Goal: Task Accomplishment & Management: Manage account settings

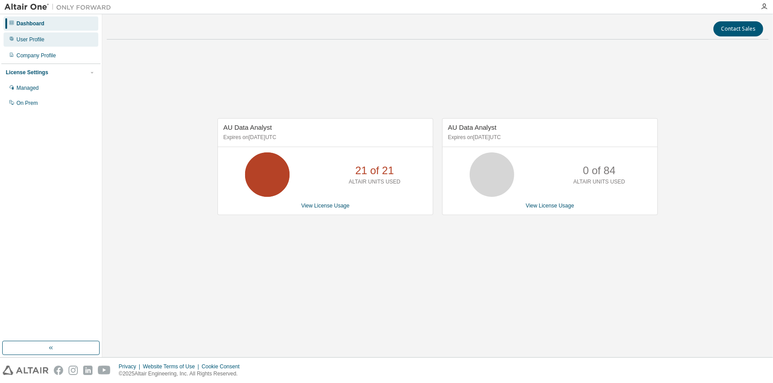
click at [22, 40] on div "User Profile" at bounding box center [30, 39] width 28 height 7
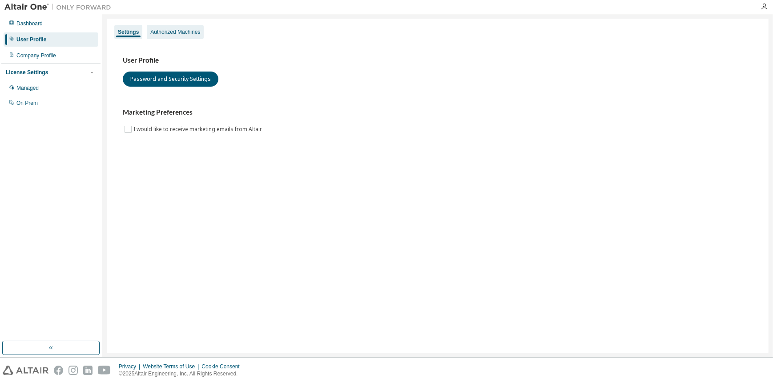
click at [174, 36] on div "Authorized Machines" at bounding box center [175, 32] width 57 height 14
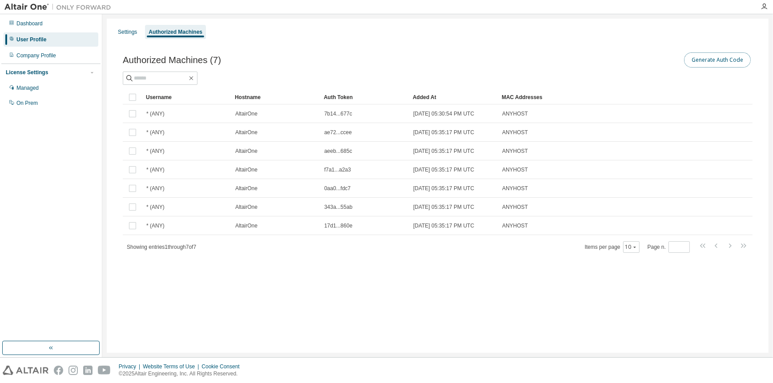
click at [734, 58] on button "Generate Auth Code" at bounding box center [717, 59] width 67 height 15
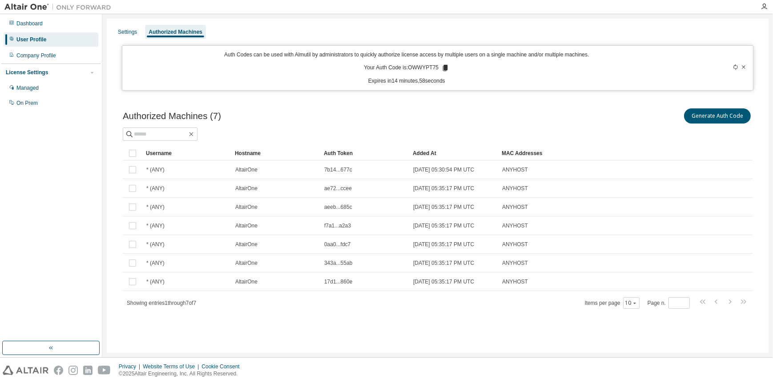
click at [427, 65] on p "Your Auth Code is: OWWYPT75" at bounding box center [406, 68] width 85 height 8
click at [441, 67] on icon at bounding box center [445, 68] width 8 height 8
